Goal: Use online tool/utility: Use online tool/utility

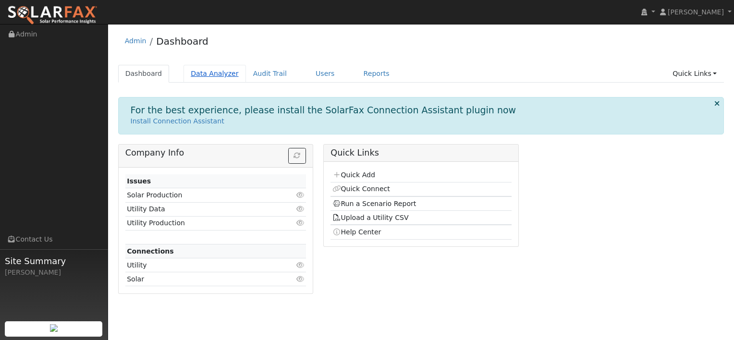
click at [195, 73] on link "Data Analyzer" at bounding box center [214, 74] width 62 height 18
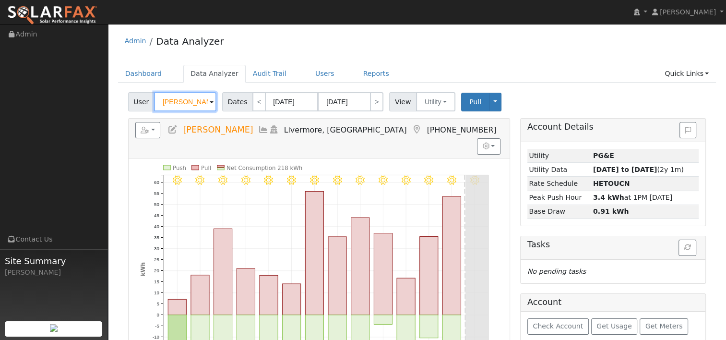
paste input "Mickey Lotov"
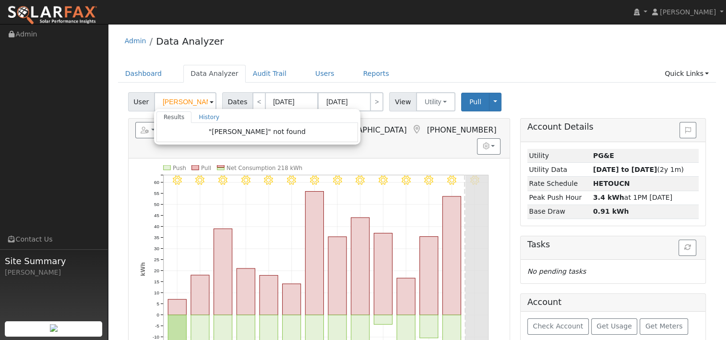
click at [566, 61] on div "Admin Data Analyzer Dashboard Data Analyzer Audit Trail Users Reports Quick Lin…" at bounding box center [417, 271] width 609 height 484
type input "Rahul Phalak"
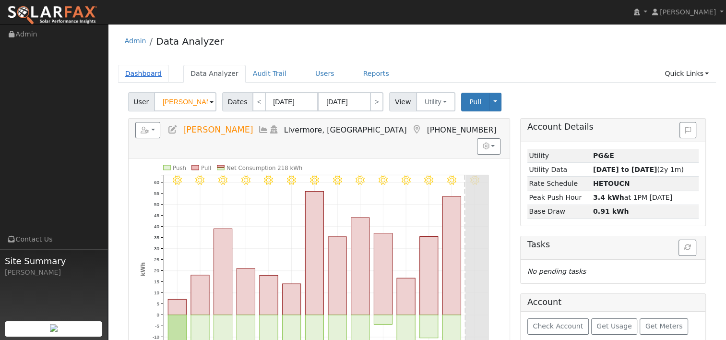
click at [144, 69] on link "Dashboard" at bounding box center [143, 74] width 51 height 18
